Goal: Task Accomplishment & Management: Manage account settings

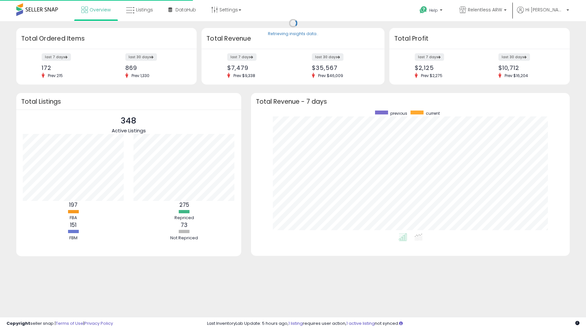
scroll to position [123, 305]
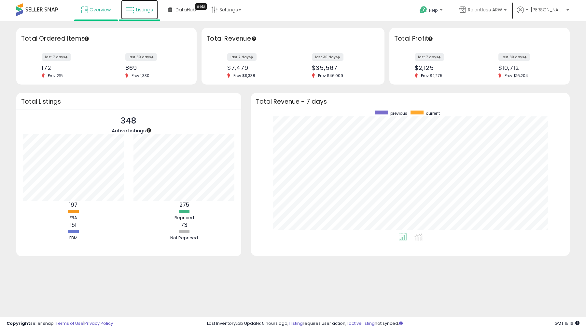
click at [137, 14] on link "Listings" at bounding box center [139, 10] width 37 height 20
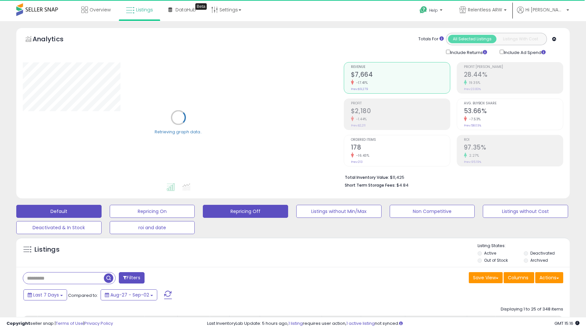
click at [249, 210] on button "Repricing Off" at bounding box center [245, 211] width 85 height 13
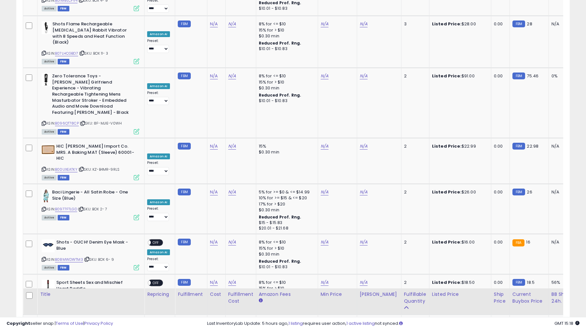
scroll to position [1186, 0]
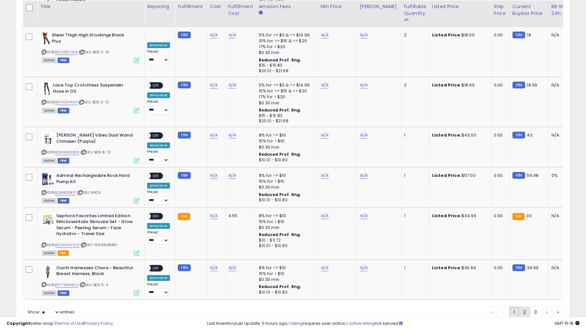
click at [523, 307] on link "2" at bounding box center [524, 312] width 11 height 11
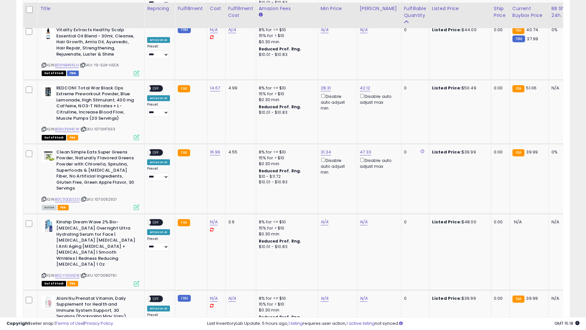
scroll to position [1180, 0]
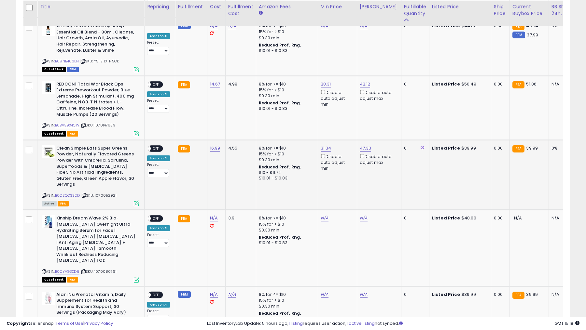
click at [158, 146] on span "OFF" at bounding box center [156, 149] width 10 height 6
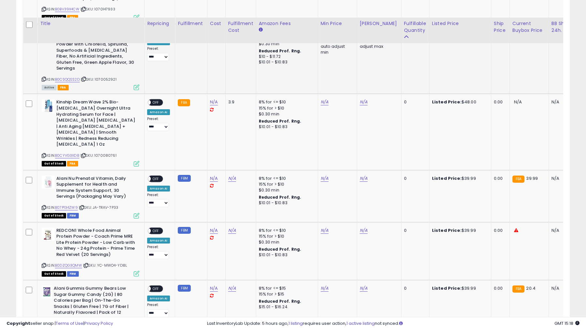
scroll to position [1336, 0]
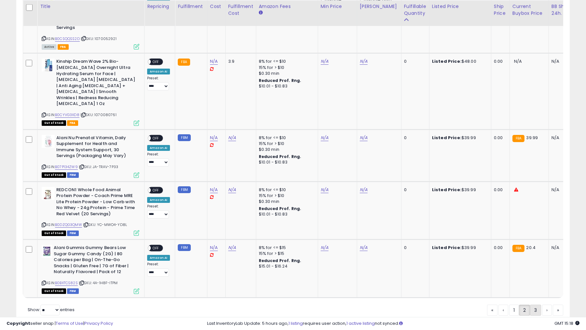
click at [536, 305] on link "3" at bounding box center [535, 310] width 11 height 11
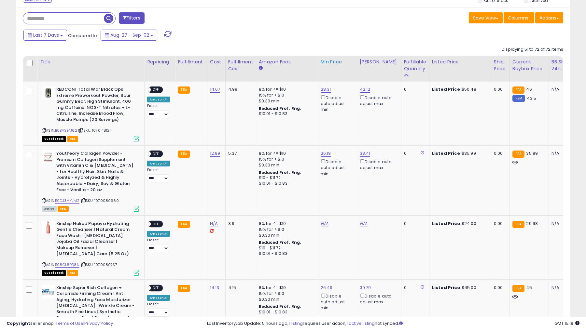
scroll to position [262, 0]
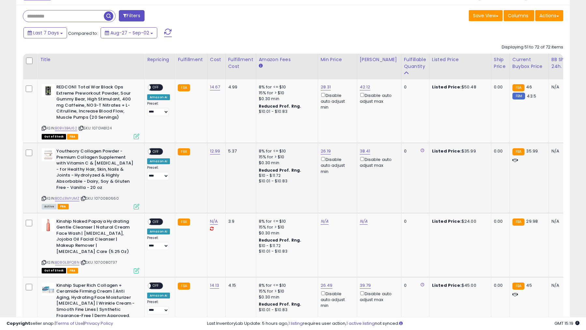
click at [153, 149] on div "ON OFF" at bounding box center [144, 152] width 15 height 6
click at [155, 151] on span "OFF" at bounding box center [156, 152] width 10 height 6
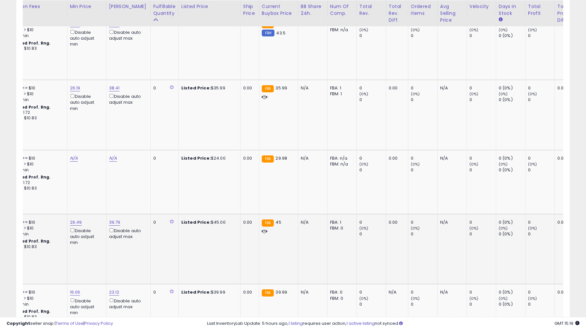
scroll to position [0, 0]
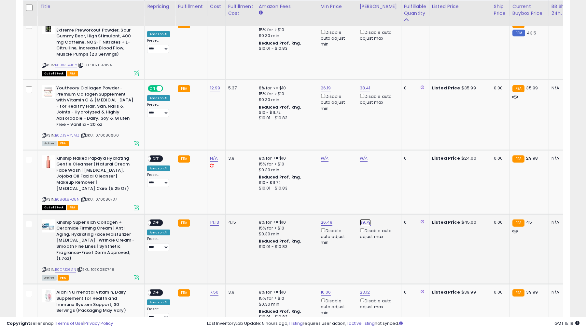
click at [360, 219] on link "39.79" at bounding box center [365, 222] width 11 height 7
click at [340, 195] on input "*****" at bounding box center [347, 194] width 58 height 11
type input "**"
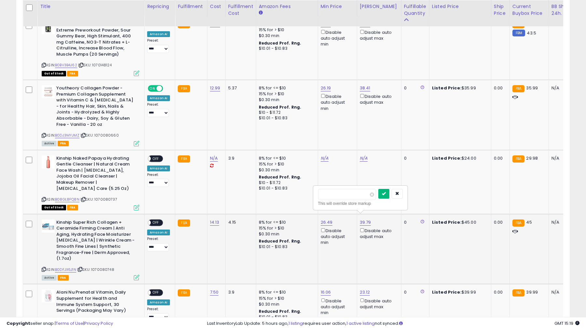
click at [386, 192] on icon "submit" at bounding box center [384, 194] width 4 height 4
click at [158, 220] on span "OFF" at bounding box center [156, 223] width 10 height 6
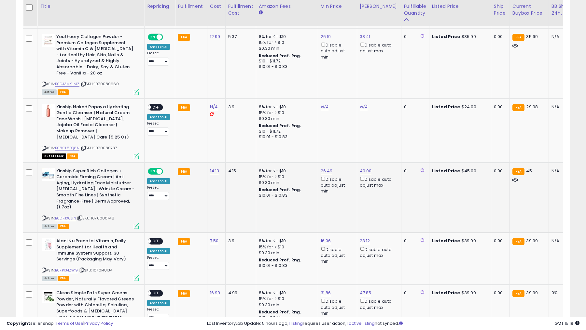
scroll to position [376, 0]
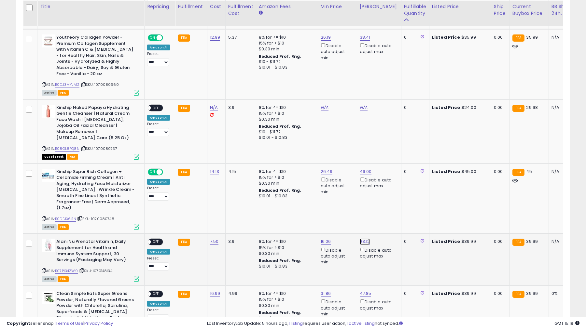
click at [360, 238] on link "23.12" at bounding box center [365, 241] width 10 height 7
click at [348, 212] on input "*****" at bounding box center [346, 213] width 58 height 11
type input "**"
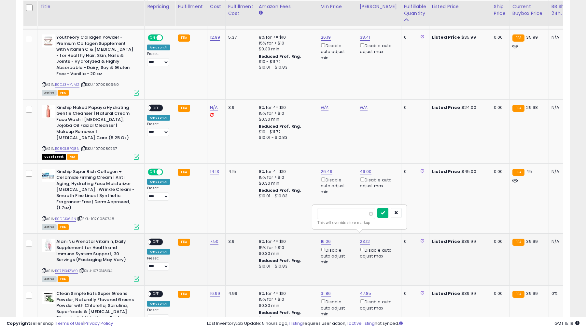
click at [385, 211] on icon "submit" at bounding box center [383, 213] width 4 height 4
click at [156, 239] on span "OFF" at bounding box center [156, 242] width 10 height 6
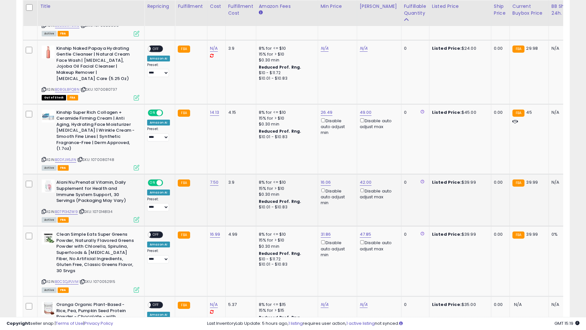
scroll to position [433, 0]
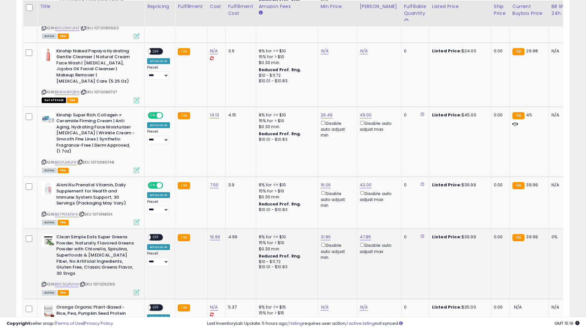
click at [155, 235] on span "OFF" at bounding box center [156, 238] width 10 height 6
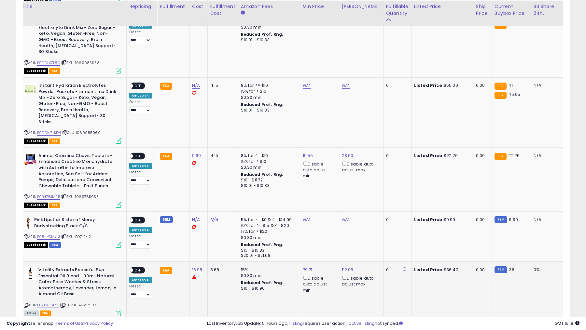
scroll to position [0, 0]
